Goal: Information Seeking & Learning: Learn about a topic

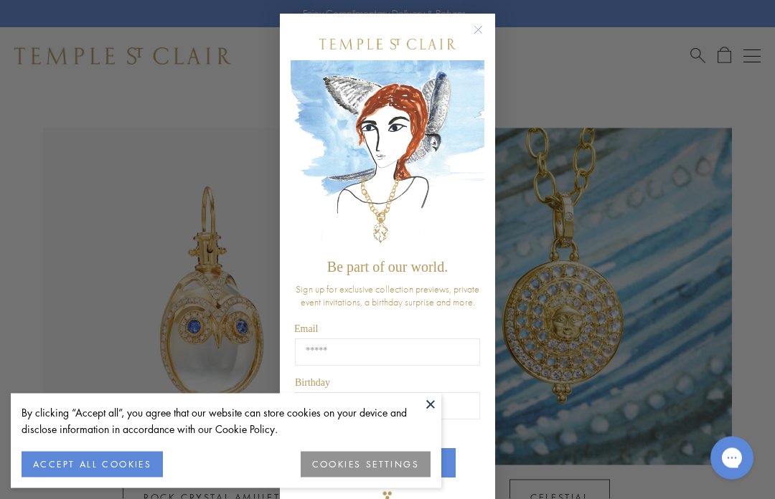
scroll to position [646, 0]
click at [494, 35] on button "Close dialog" at bounding box center [485, 38] width 18 height 18
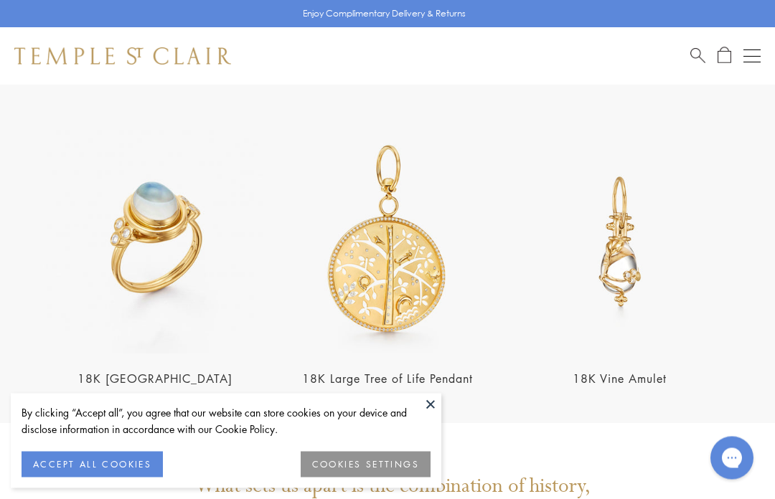
scroll to position [2373, 0]
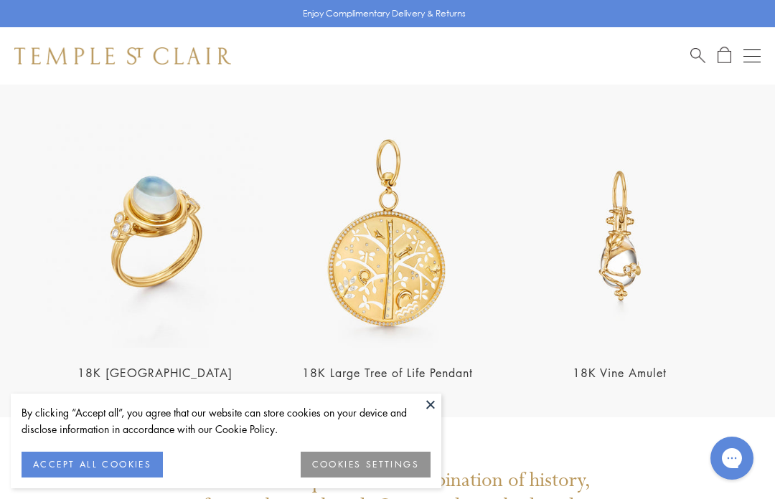
click at [637, 202] on img at bounding box center [620, 236] width 224 height 224
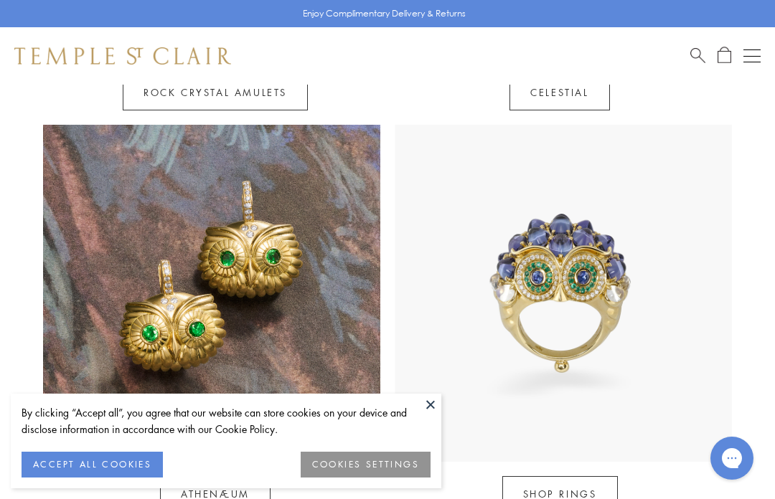
scroll to position [1062, 0]
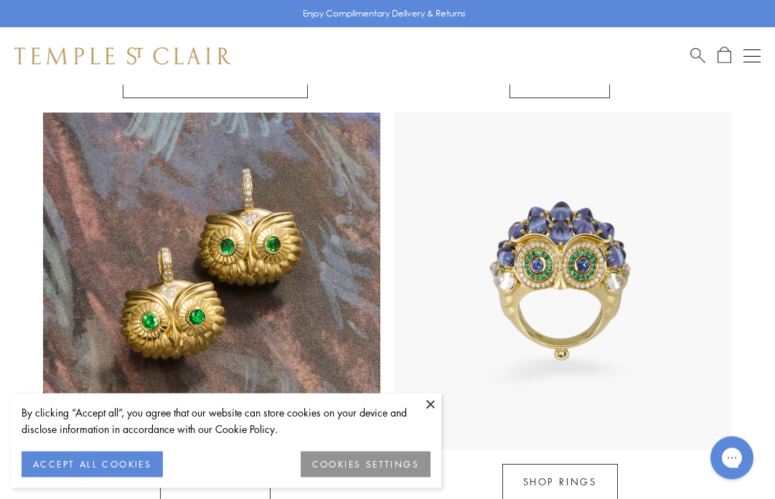
click at [583, 236] on img at bounding box center [563, 281] width 337 height 337
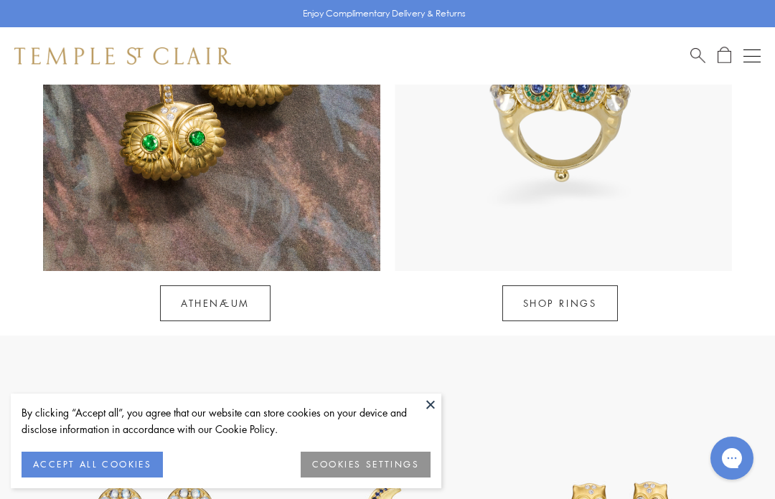
scroll to position [1233, 0]
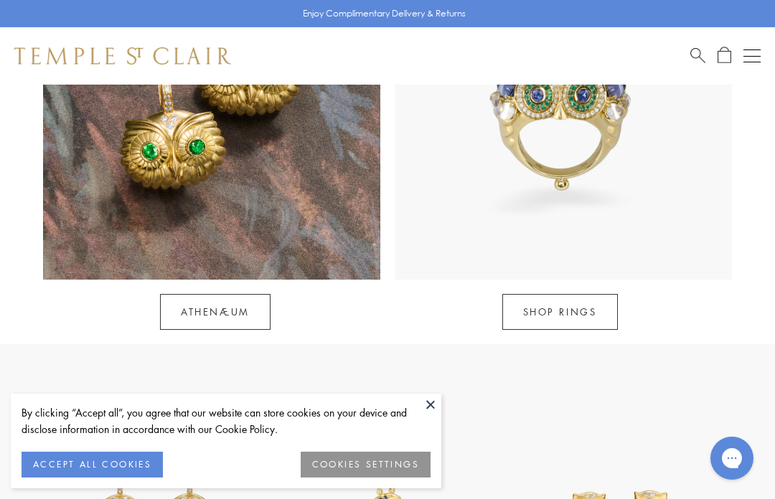
click at [754, 58] on button "Open navigation" at bounding box center [751, 55] width 17 height 17
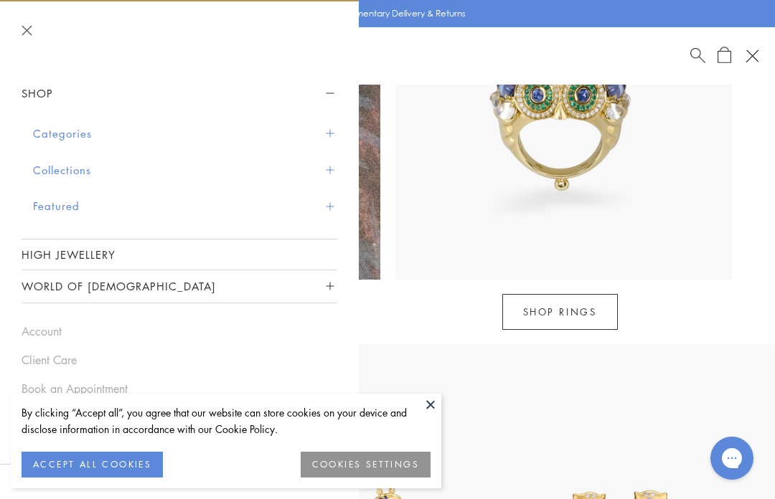
click at [45, 131] on button "Categories" at bounding box center [185, 134] width 304 height 37
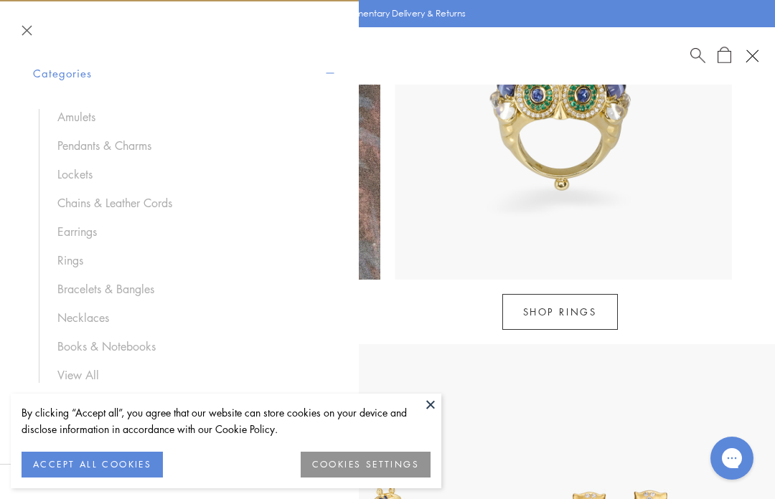
scroll to position [62, 0]
click at [63, 169] on link "Lockets" at bounding box center [189, 173] width 265 height 16
click at [66, 170] on link "Lockets" at bounding box center [189, 173] width 265 height 16
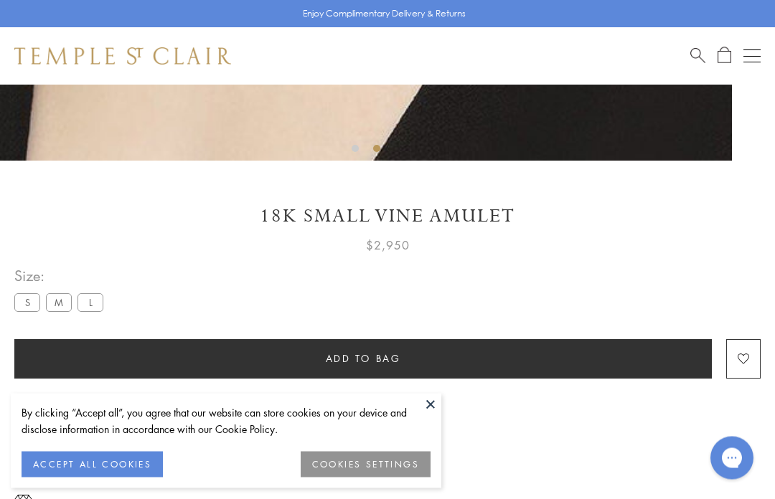
scroll to position [656, 0]
click at [336, 478] on button "COOKIES SETTINGS" at bounding box center [366, 465] width 130 height 26
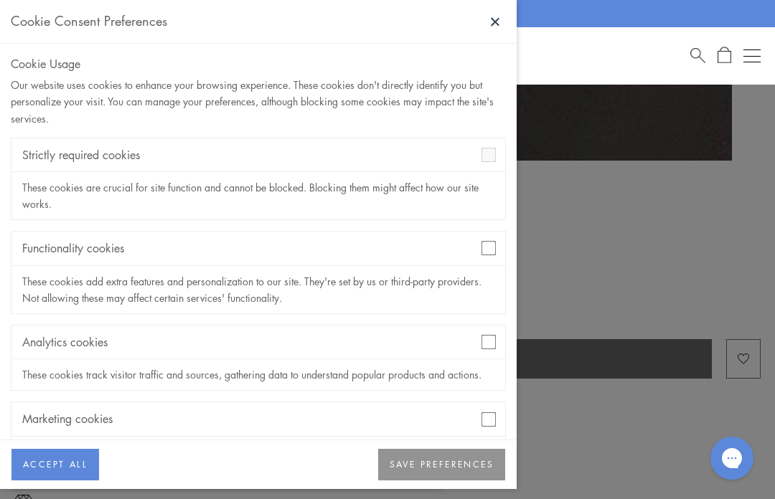
click at [494, 333] on div "Analytics cookies" at bounding box center [258, 343] width 494 height 34
click at [500, 243] on div "Functionality cookies" at bounding box center [258, 249] width 494 height 34
click at [492, 329] on div "Analytics cookies" at bounding box center [258, 343] width 494 height 34
click at [487, 326] on div "Analytics cookies" at bounding box center [258, 343] width 494 height 34
click at [422, 481] on button "SAVE PREFERENCES" at bounding box center [441, 465] width 127 height 32
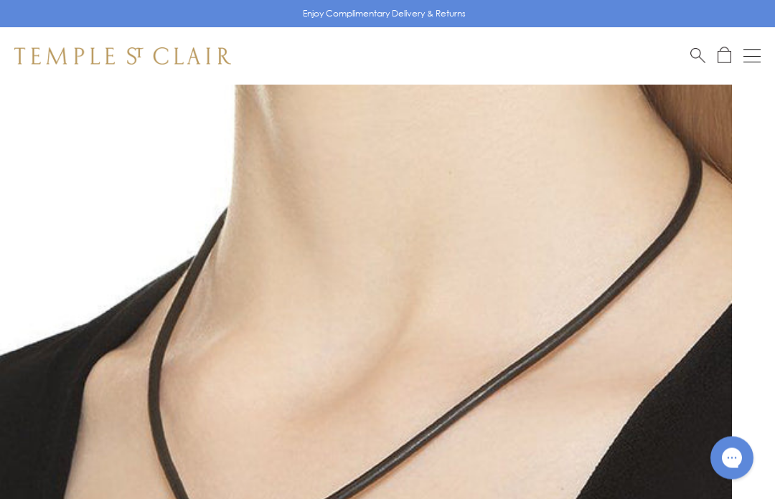
scroll to position [0, 0]
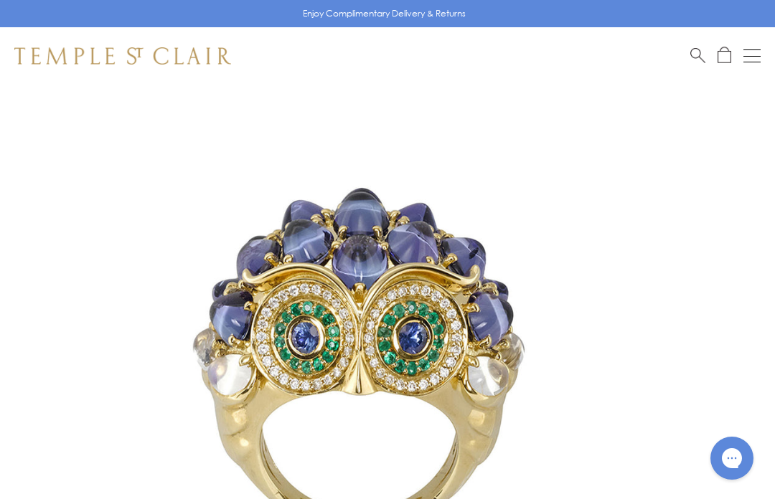
scroll to position [71, 0]
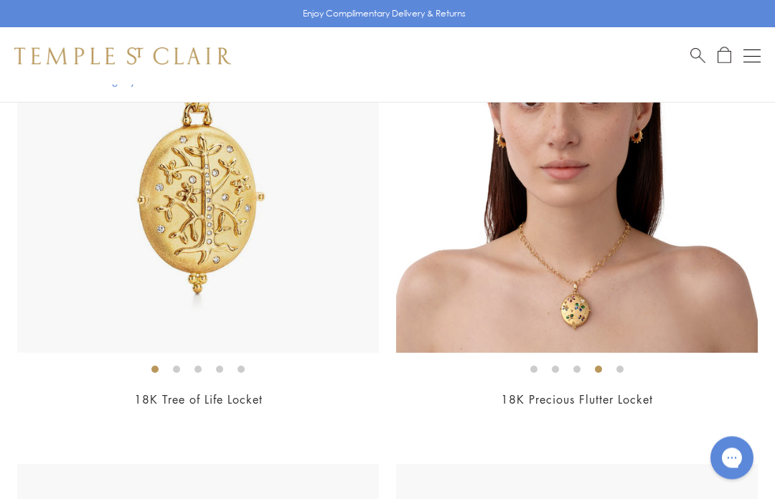
scroll to position [1669, 0]
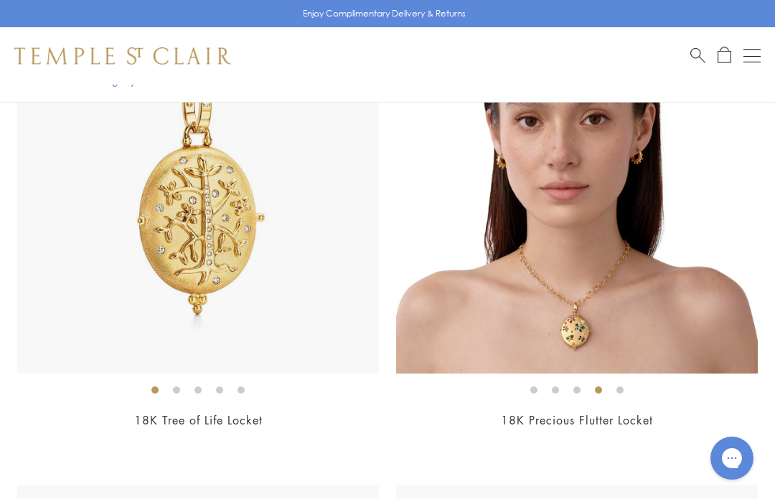
click at [162, 203] on img at bounding box center [198, 193] width 362 height 362
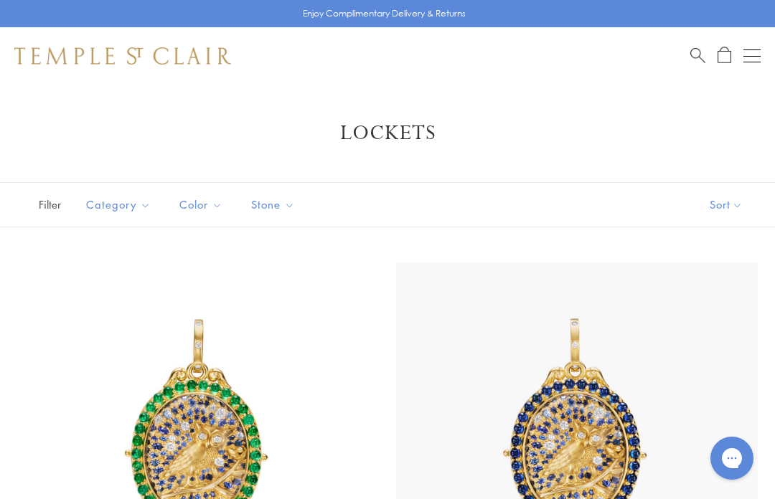
scroll to position [1720, 0]
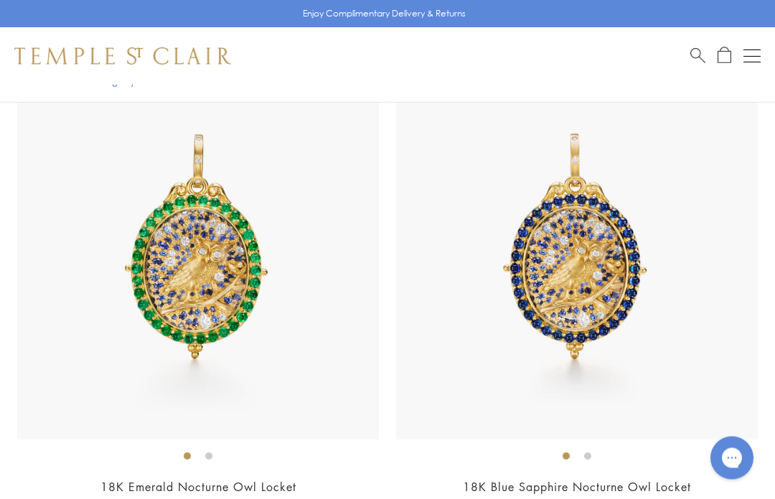
scroll to position [185, 0]
click at [136, 223] on img at bounding box center [198, 259] width 362 height 362
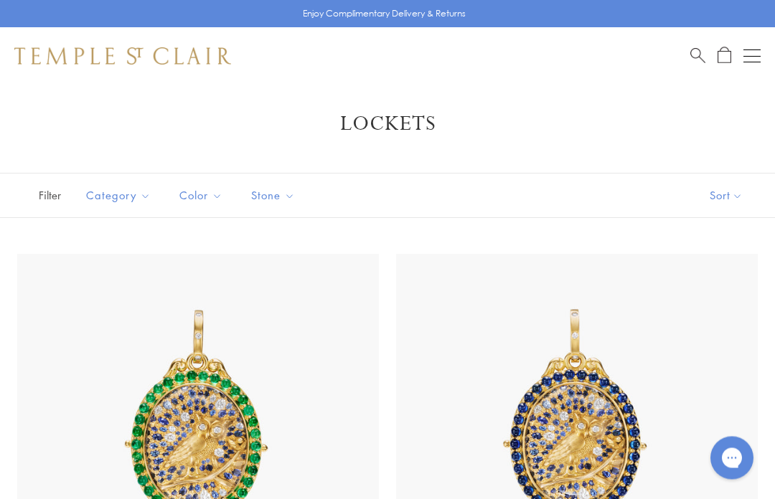
scroll to position [0, 0]
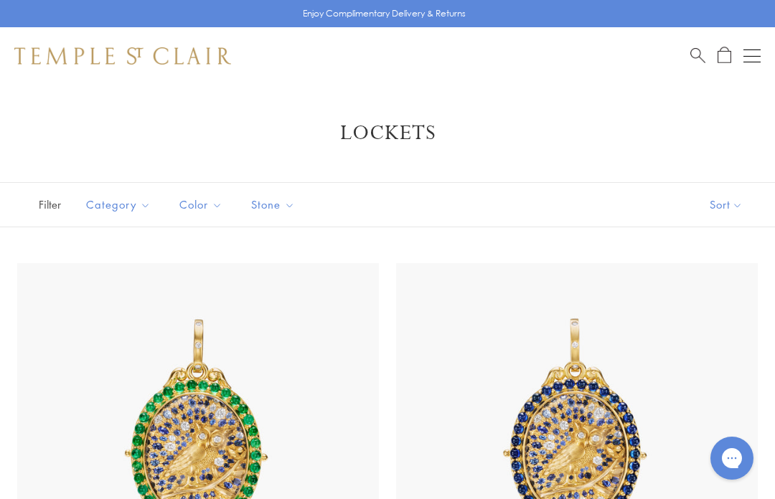
click at [749, 59] on button "Open navigation" at bounding box center [751, 55] width 17 height 17
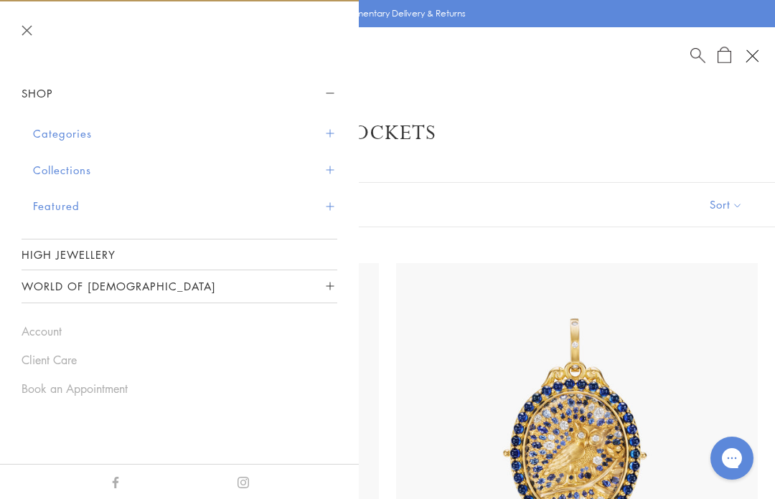
click at [53, 133] on button "Categories" at bounding box center [185, 134] width 304 height 37
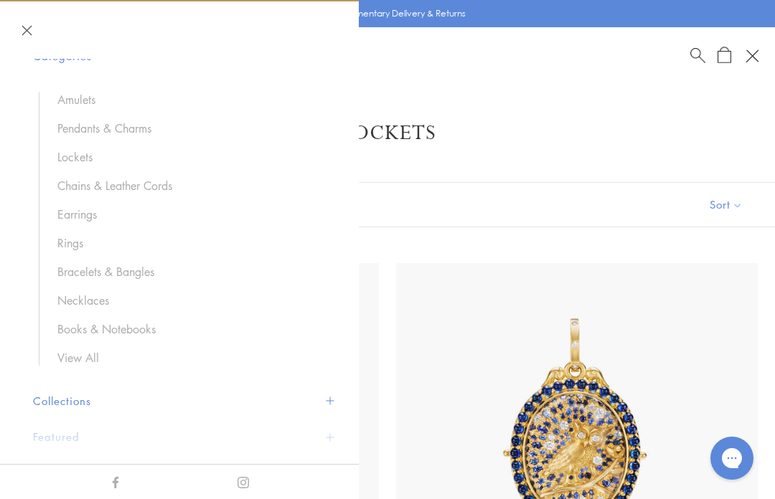
scroll to position [79, 0]
click at [72, 265] on link "Bracelets & Bangles" at bounding box center [189, 271] width 265 height 16
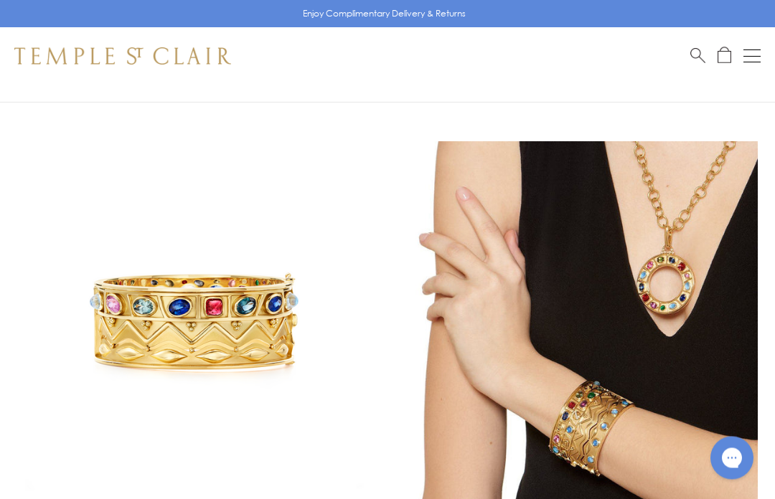
scroll to position [8611, 0]
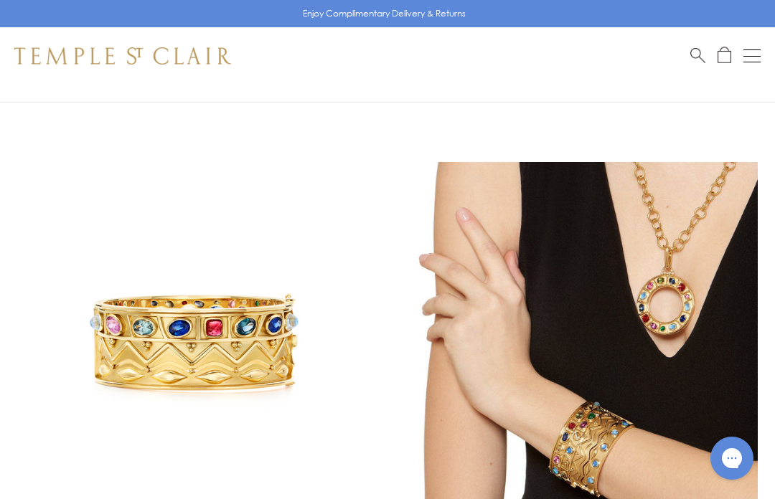
click at [753, 59] on button "Open navigation" at bounding box center [751, 55] width 17 height 17
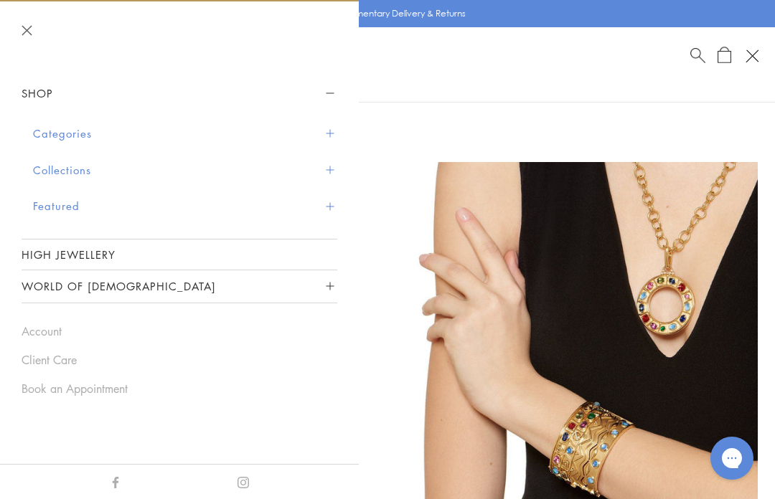
click at [47, 135] on button "Categories" at bounding box center [185, 134] width 304 height 37
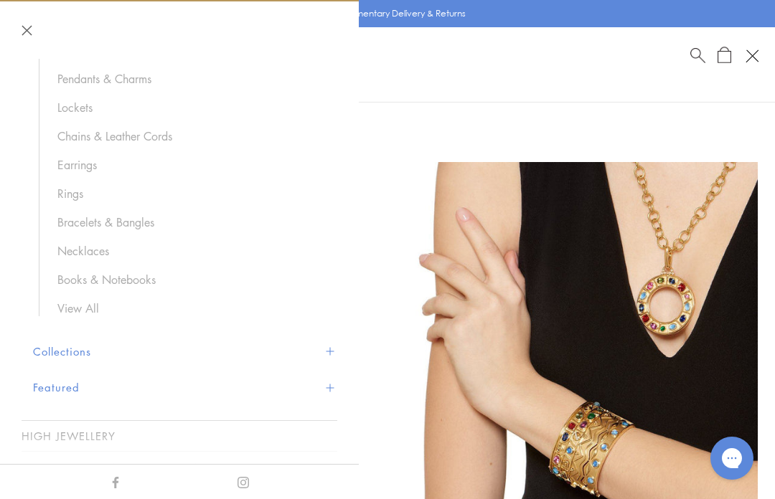
scroll to position [141, 0]
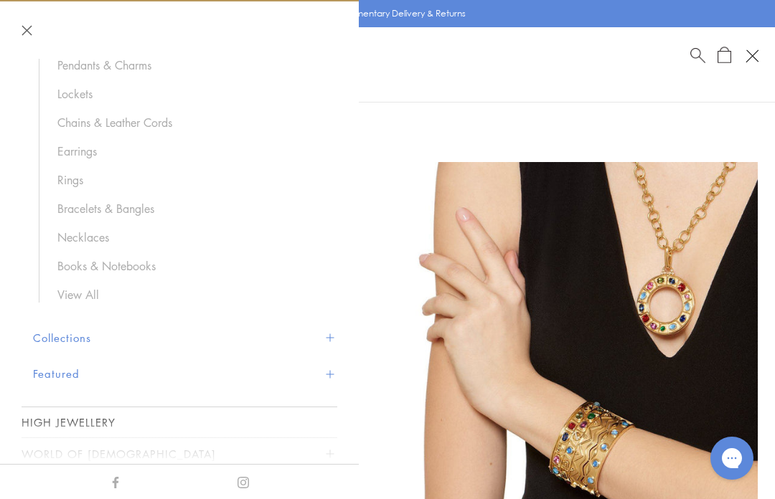
click at [65, 295] on link "View All" at bounding box center [189, 295] width 265 height 16
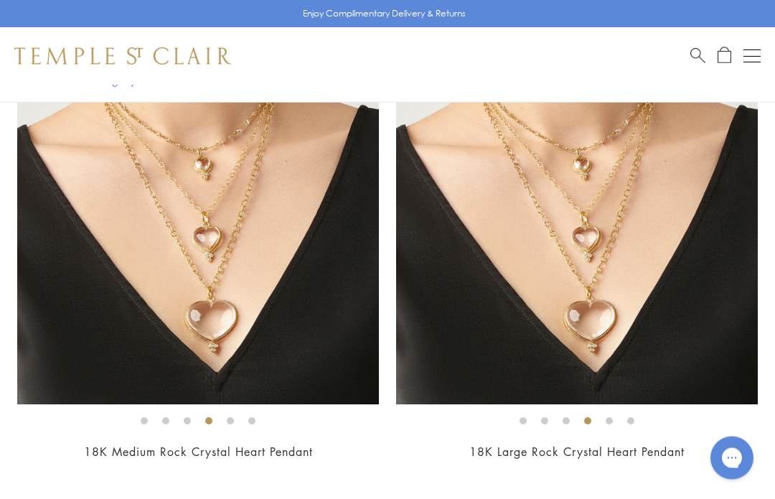
scroll to position [2583, 0]
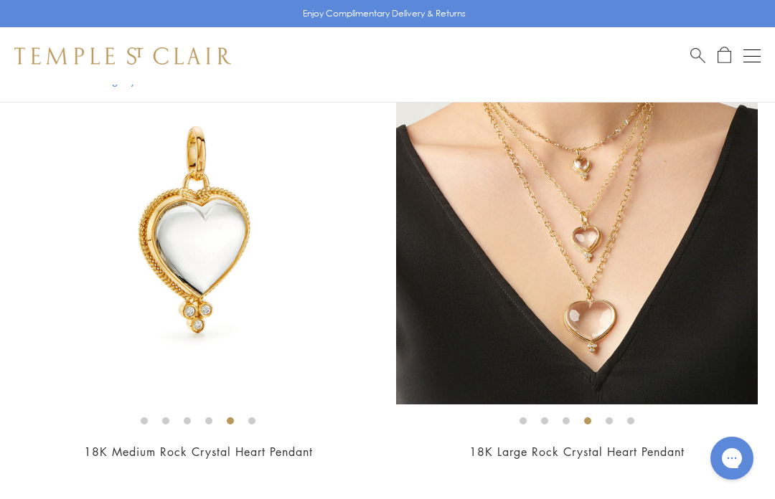
click at [69, 327] on img at bounding box center [198, 224] width 362 height 362
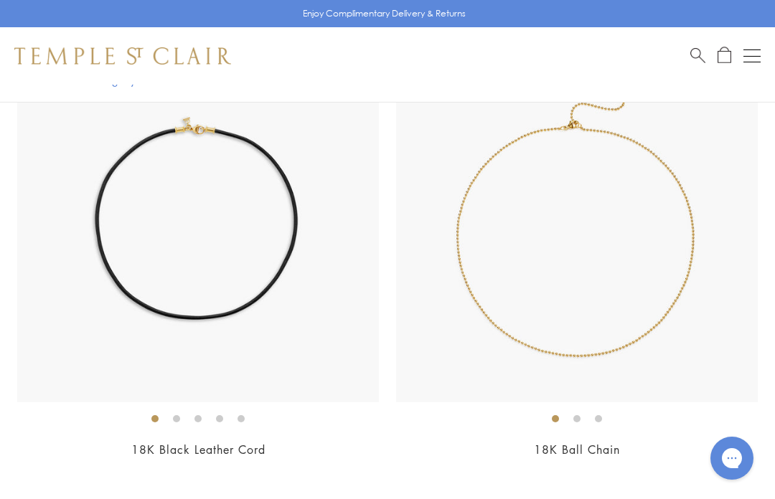
scroll to position [4003, 0]
click at [90, 340] on img at bounding box center [198, 223] width 362 height 362
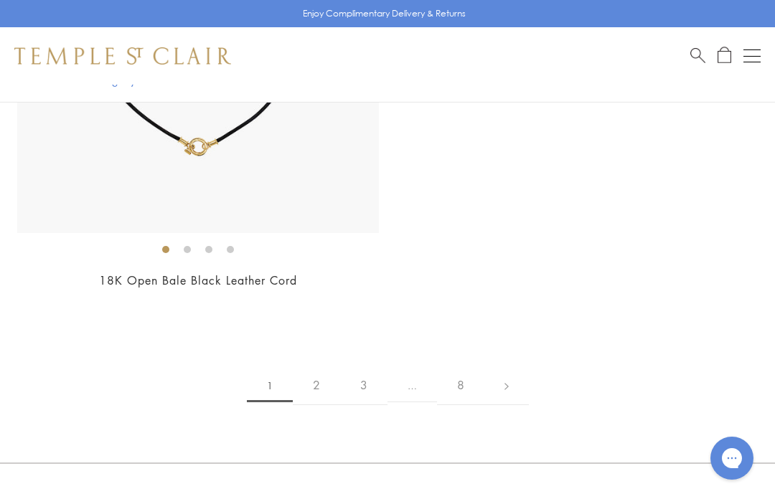
scroll to position [19785, 0]
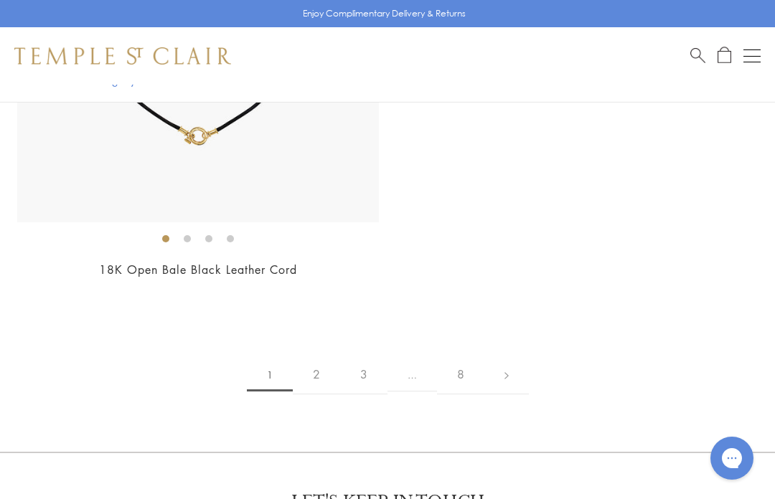
click at [517, 355] on link at bounding box center [506, 374] width 44 height 39
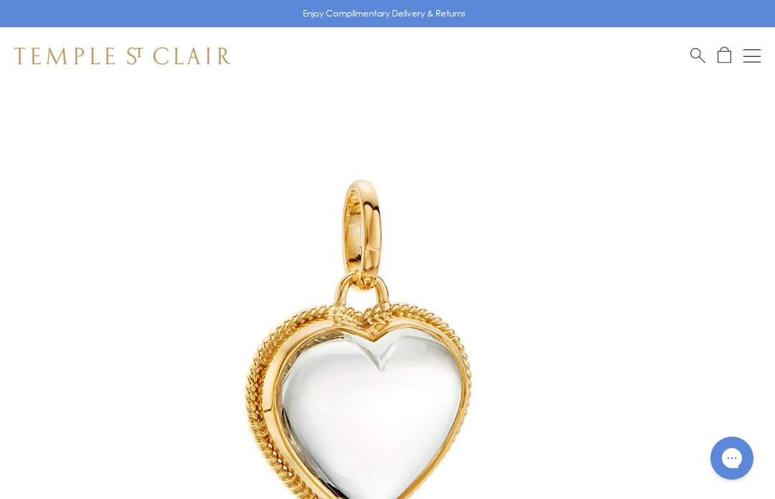
scroll to position [72, 0]
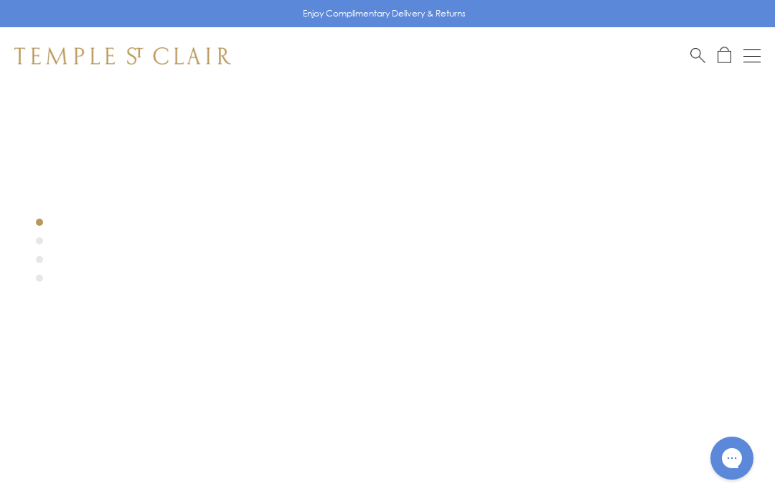
scroll to position [189, 0]
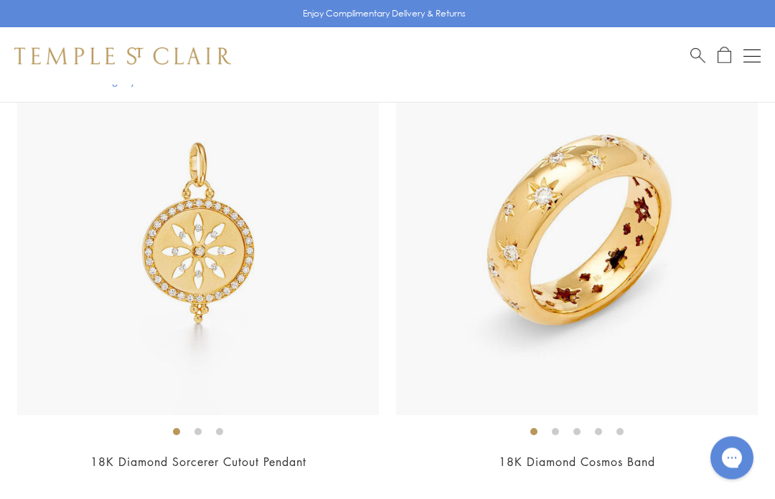
scroll to position [2100, 0]
click at [660, 230] on img at bounding box center [577, 236] width 362 height 362
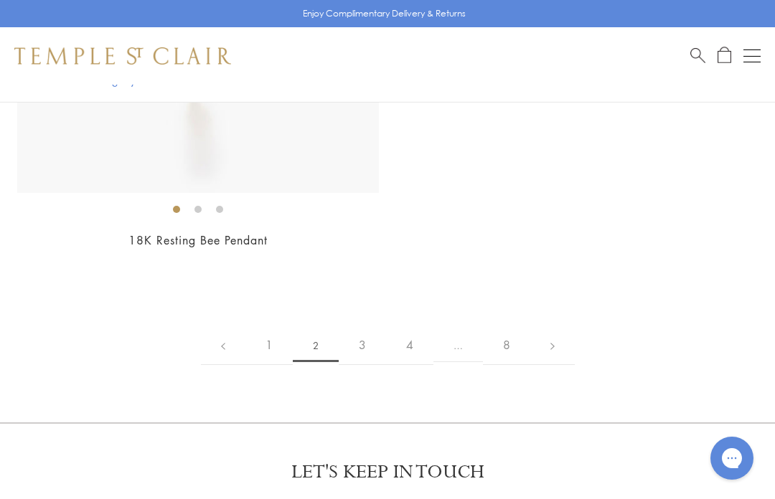
scroll to position [13199, 0]
click at [558, 324] on link at bounding box center [552, 341] width 44 height 39
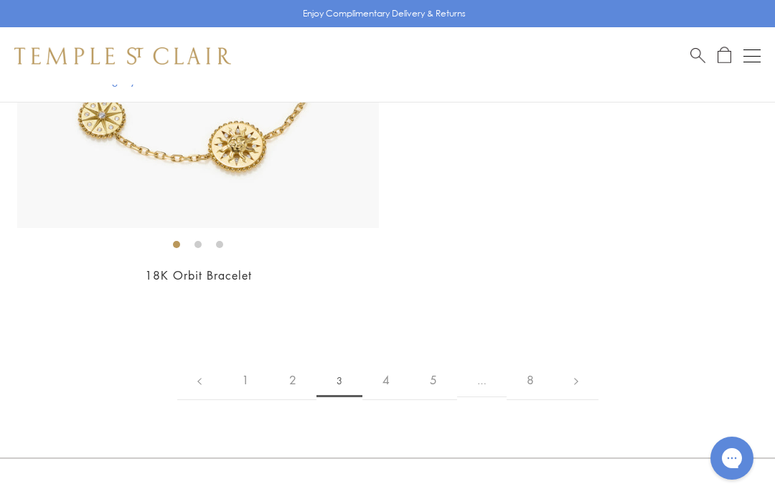
scroll to position [13164, 0]
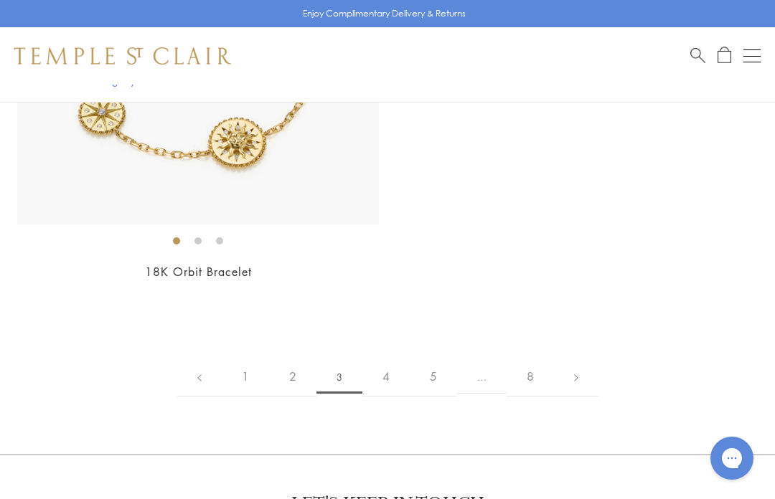
click at [569, 357] on link at bounding box center [576, 376] width 44 height 39
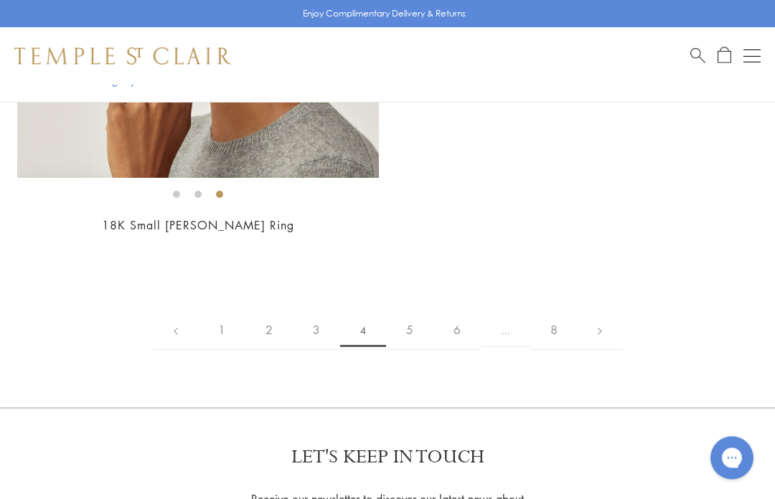
scroll to position [13239, 0]
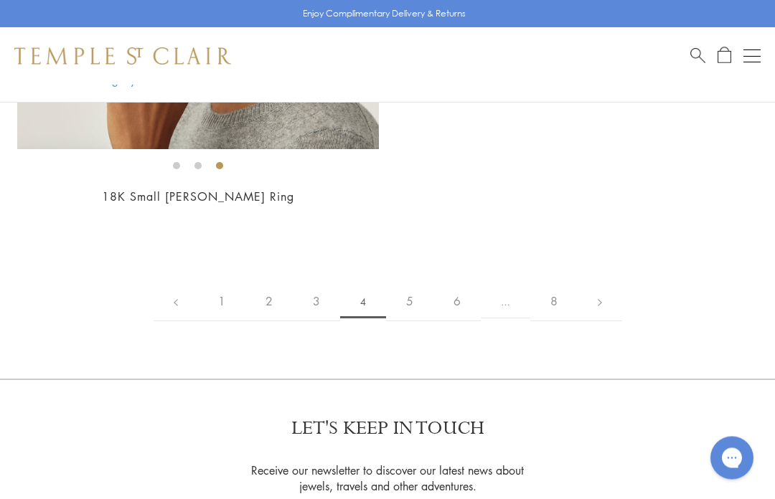
click at [599, 283] on link at bounding box center [600, 302] width 44 height 39
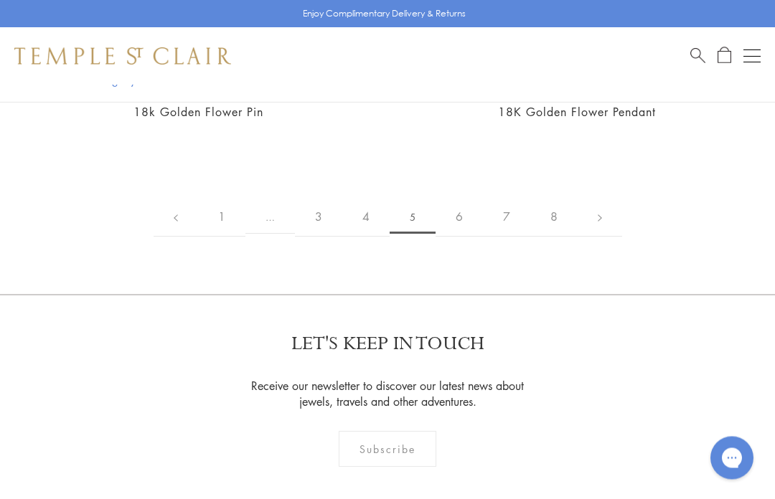
scroll to position [11439, 0]
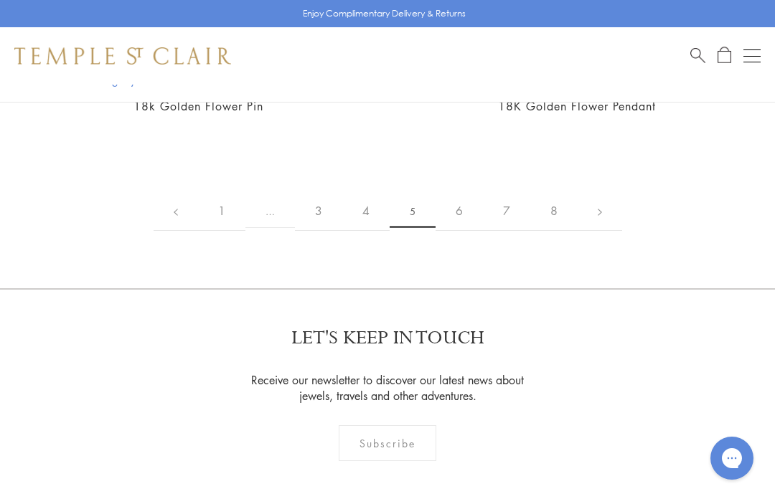
click at [601, 192] on link at bounding box center [600, 211] width 44 height 39
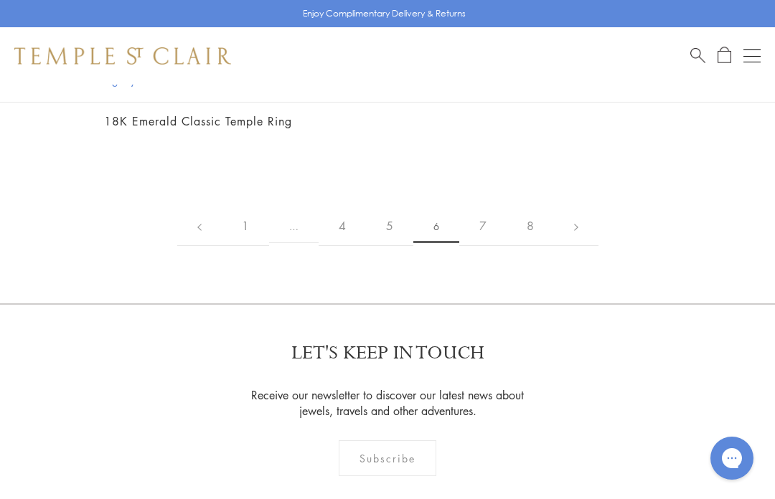
scroll to position [11919, 0]
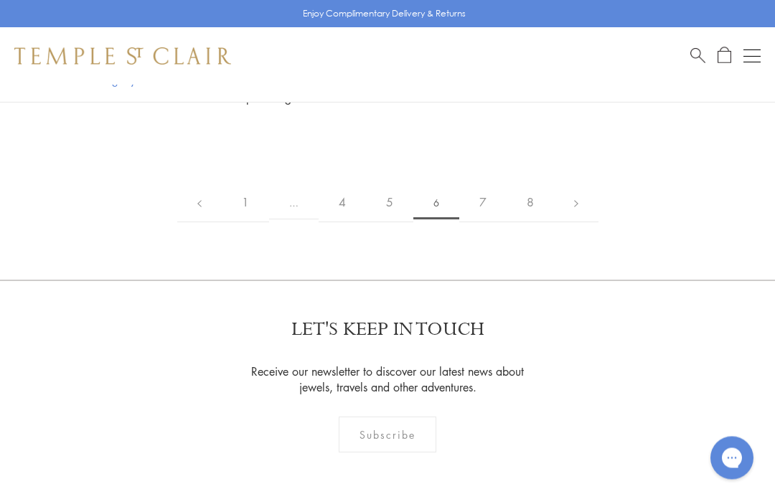
click at [575, 184] on link at bounding box center [576, 203] width 44 height 39
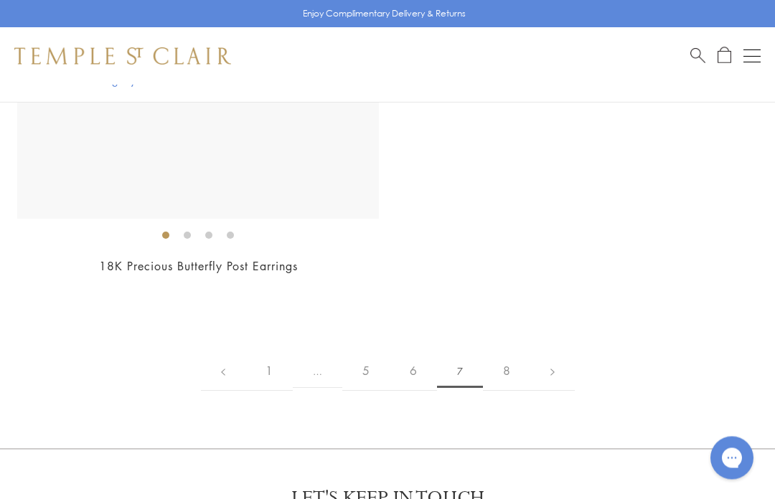
scroll to position [15062, 0]
click at [557, 352] on link at bounding box center [552, 370] width 44 height 39
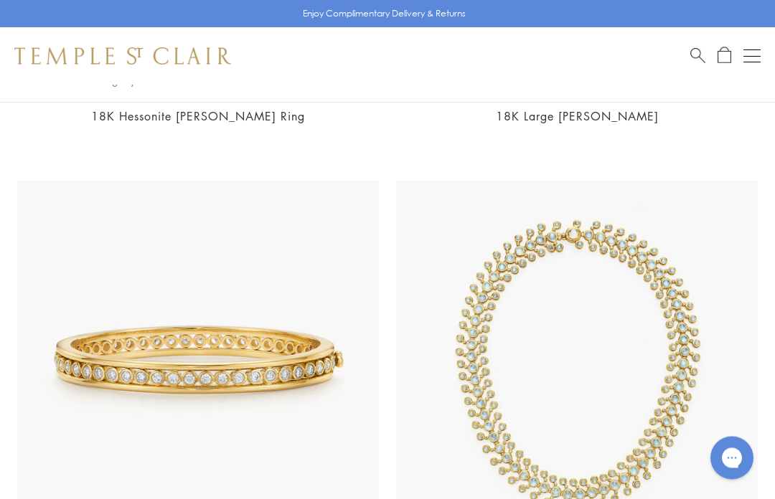
scroll to position [9055, 0]
